Goal: Information Seeking & Learning: Understand process/instructions

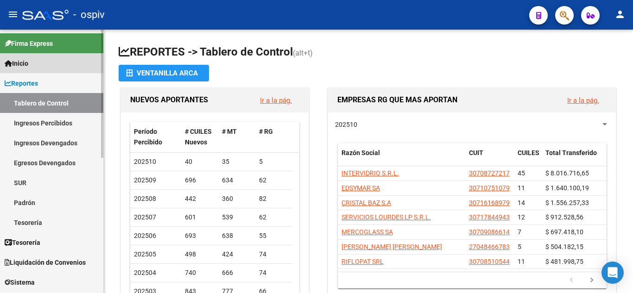
click at [28, 64] on span "Inicio" at bounding box center [17, 63] width 24 height 10
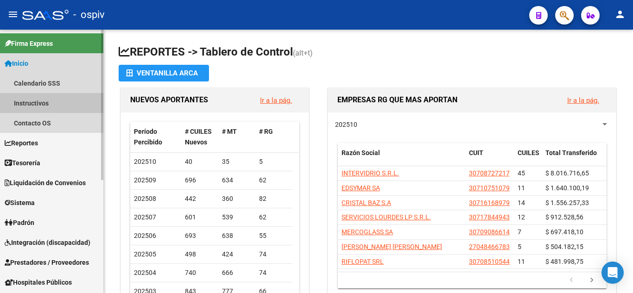
click at [40, 98] on link "Instructivos" at bounding box center [51, 103] width 103 height 20
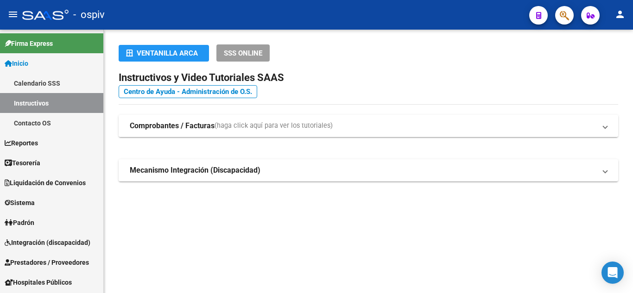
click at [151, 126] on strong "Comprobantes / Facturas" at bounding box center [172, 126] width 85 height 10
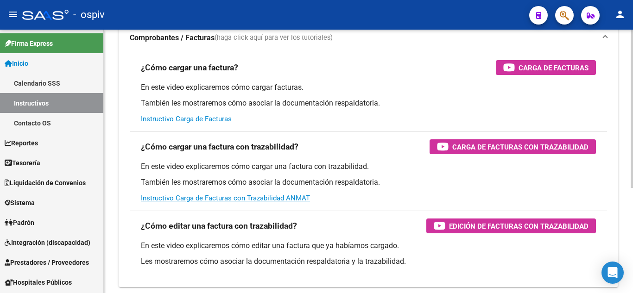
scroll to position [93, 0]
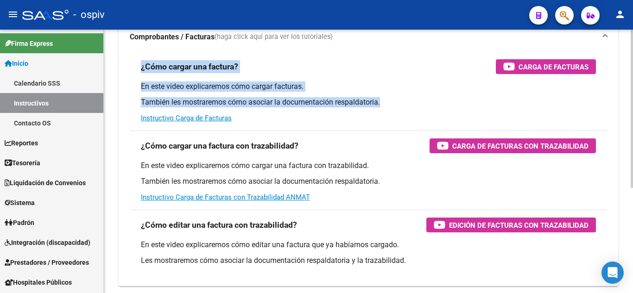
drag, startPoint x: 139, startPoint y: 63, endPoint x: 340, endPoint y: 98, distance: 204.5
click at [398, 98] on div "¿Cómo cargar una factura? Carga de Facturas En este video explicaremos cómo car…" at bounding box center [368, 91] width 477 height 79
copy div "¿Cómo cargar una factura? Carga de Facturas En este video explicaremos cómo car…"
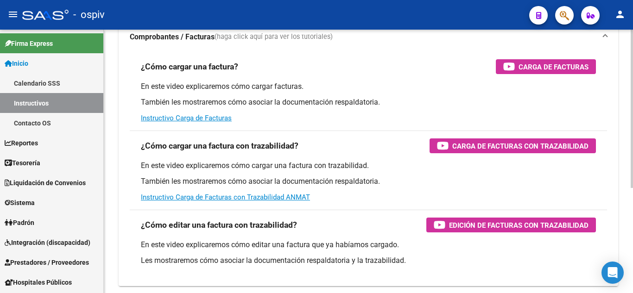
click at [262, 120] on div "En este video explicaremos cómo cargar facturas. También les mostraremos cómo a…" at bounding box center [368, 103] width 455 height 42
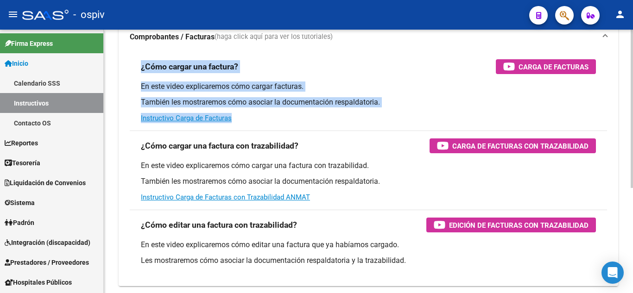
drag, startPoint x: 134, startPoint y: 67, endPoint x: 270, endPoint y: 126, distance: 148.0
click at [270, 126] on div "¿Cómo cargar una factura? Carga de Facturas En este video explicaremos cómo car…" at bounding box center [368, 91] width 477 height 79
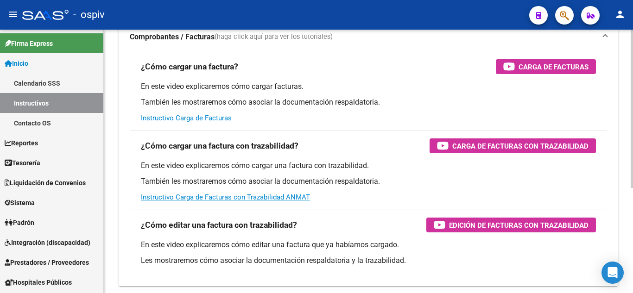
drag, startPoint x: 249, startPoint y: 104, endPoint x: 343, endPoint y: 48, distance: 109.5
click at [343, 48] on mat-expansion-panel-header "Comprobantes / Facturas (haga click aquí para ver los tutoriales)" at bounding box center [369, 37] width 500 height 30
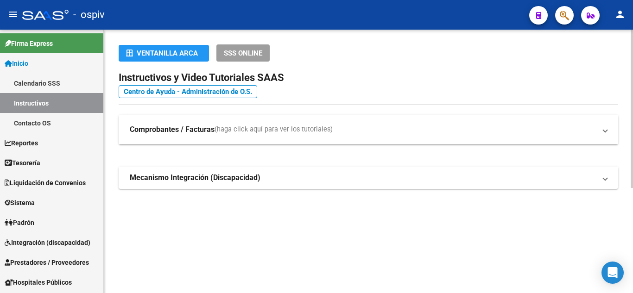
scroll to position [0, 0]
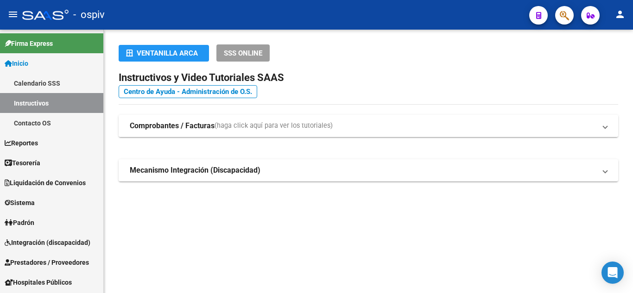
click at [154, 121] on strong "Comprobantes / Facturas" at bounding box center [172, 126] width 85 height 10
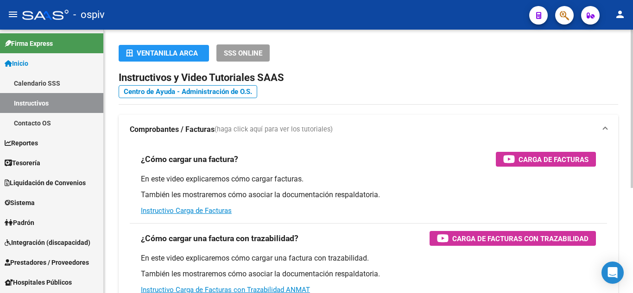
drag, startPoint x: 260, startPoint y: 205, endPoint x: 256, endPoint y: 206, distance: 4.7
click at [256, 206] on div "En este video explicaremos cómo cargar facturas. También les mostraremos cómo a…" at bounding box center [368, 195] width 455 height 42
